Goal: Task Accomplishment & Management: Manage account settings

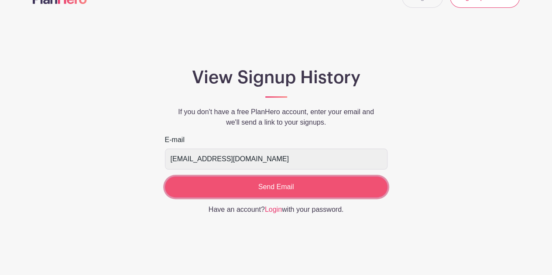
click at [293, 185] on input "Send Email" at bounding box center [276, 187] width 222 height 21
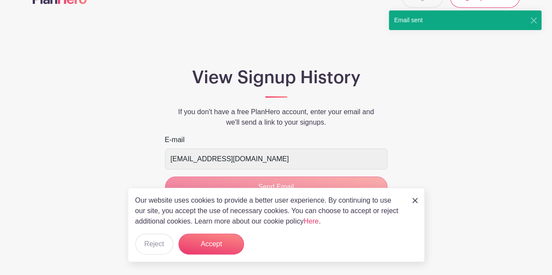
click at [414, 202] on img at bounding box center [414, 200] width 5 height 5
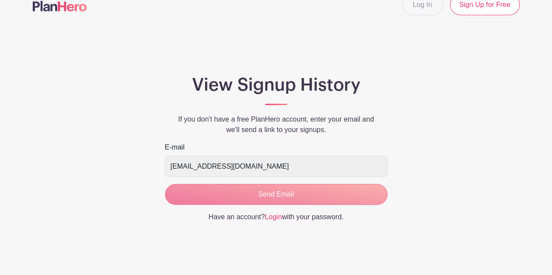
scroll to position [24, 0]
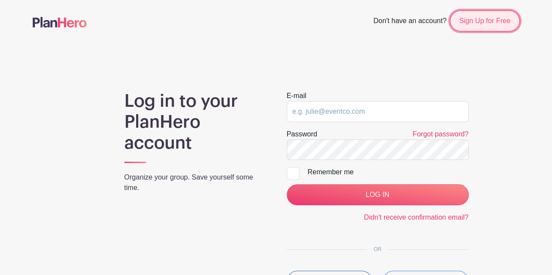
click at [467, 20] on link "Sign Up for Free" at bounding box center [484, 20] width 69 height 21
click at [478, 22] on link "Sign Up for Free" at bounding box center [484, 20] width 69 height 21
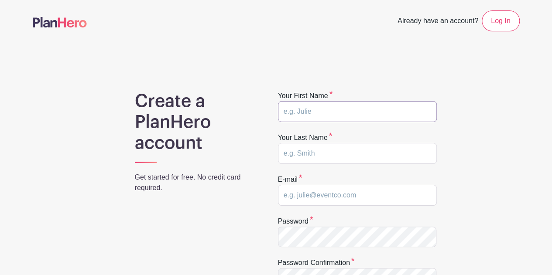
click at [320, 106] on input "text" at bounding box center [357, 111] width 159 height 21
type input "Prisca"
type input "Benson"
type input "ourgreenlifenj@gmail.com"
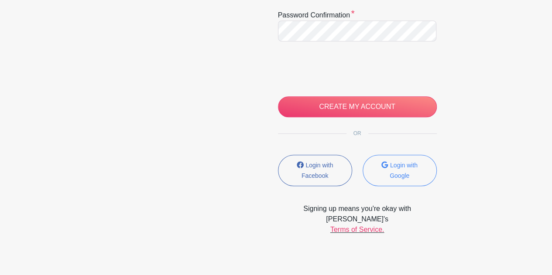
scroll to position [250, 0]
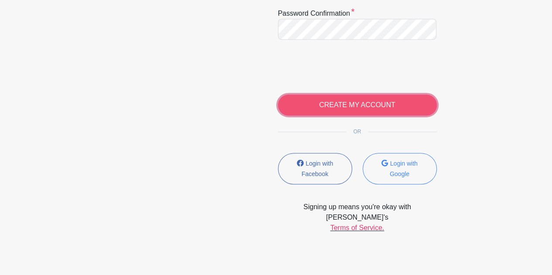
click at [378, 101] on input "CREATE MY ACCOUNT" at bounding box center [357, 105] width 159 height 21
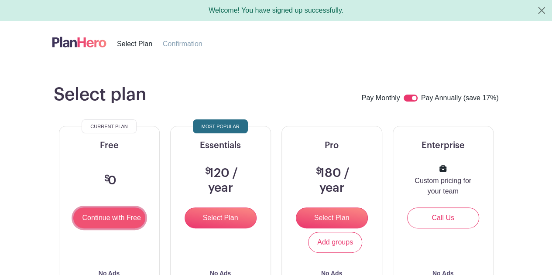
click at [105, 218] on input "Continue with Free" at bounding box center [109, 218] width 72 height 21
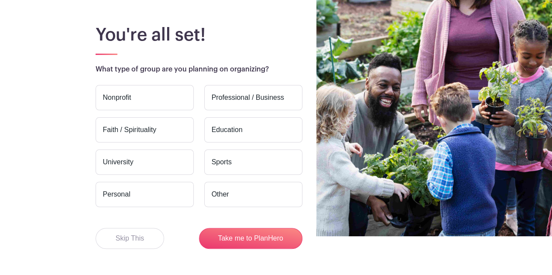
scroll to position [65, 0]
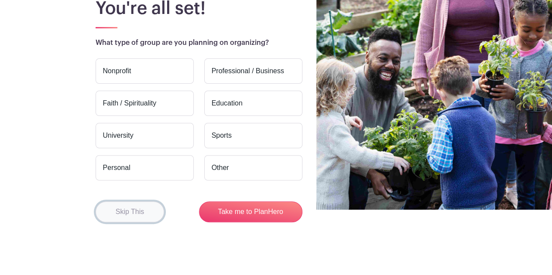
click at [141, 209] on button "Skip This" at bounding box center [130, 212] width 69 height 21
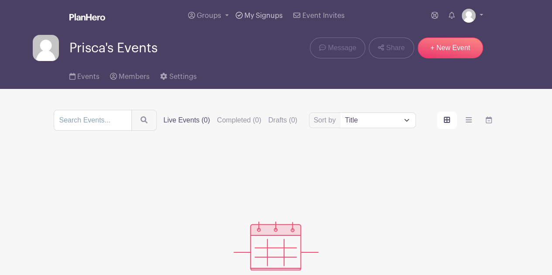
click at [254, 19] on span "My Signups" at bounding box center [263, 15] width 38 height 7
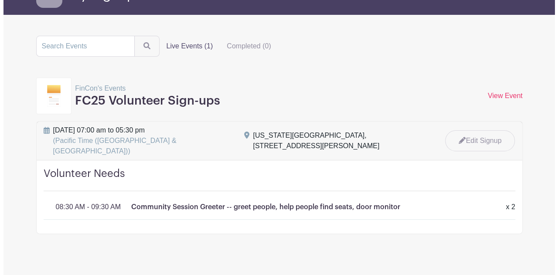
scroll to position [58, 0]
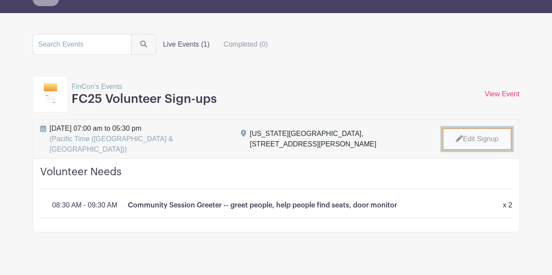
click at [478, 139] on link "Edit Signup" at bounding box center [477, 139] width 70 height 23
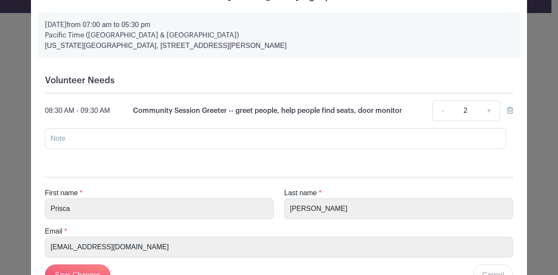
scroll to position [0, 0]
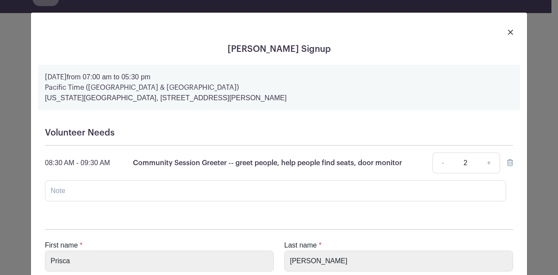
click at [509, 161] on icon at bounding box center [510, 162] width 6 height 7
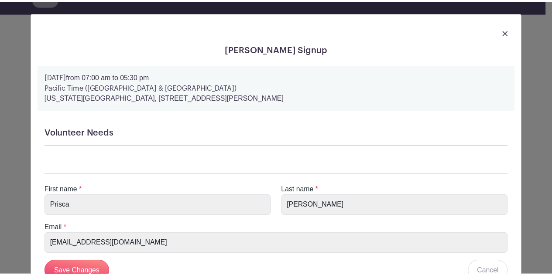
scroll to position [32, 0]
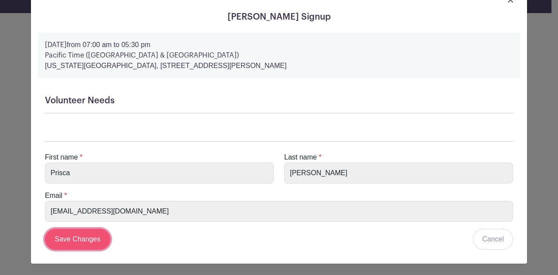
click at [74, 237] on input "Save Changes" at bounding box center [77, 239] width 65 height 21
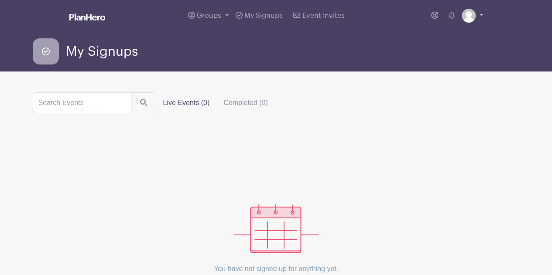
click at [475, 17] on img at bounding box center [469, 16] width 14 height 14
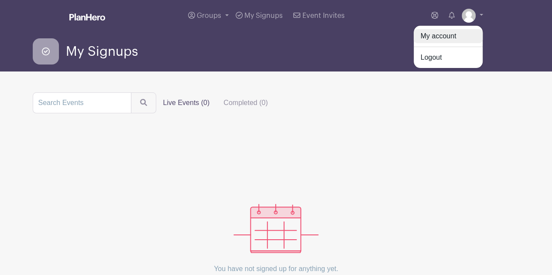
click at [451, 35] on link "My account" at bounding box center [448, 36] width 69 height 14
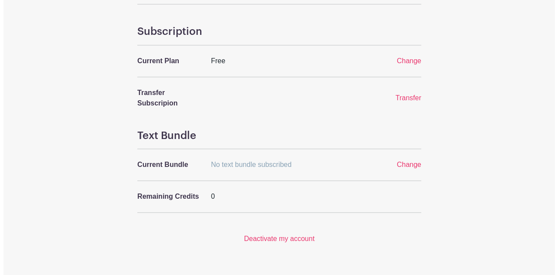
scroll to position [367, 0]
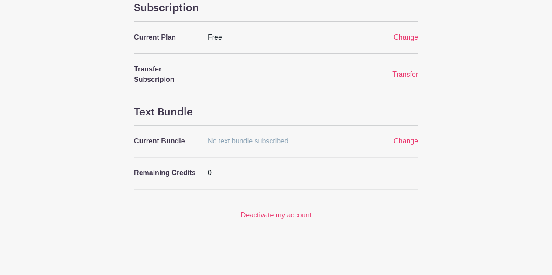
click at [295, 219] on p "Deactivate my account" at bounding box center [276, 215] width 284 height 10
click at [292, 216] on link "Deactivate my account" at bounding box center [276, 215] width 71 height 7
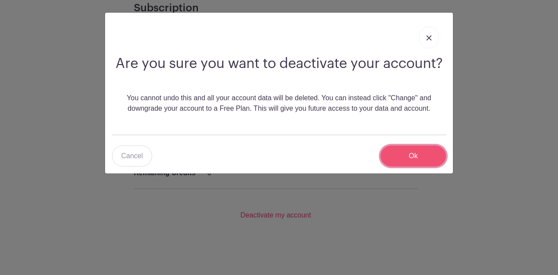
click at [412, 157] on input "Ok" at bounding box center [413, 156] width 65 height 21
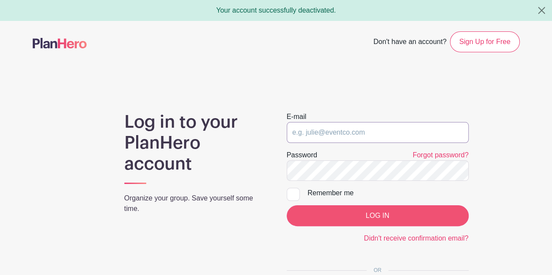
type input "[EMAIL_ADDRESS][DOMAIN_NAME]"
